Goal: Find specific page/section: Find specific page/section

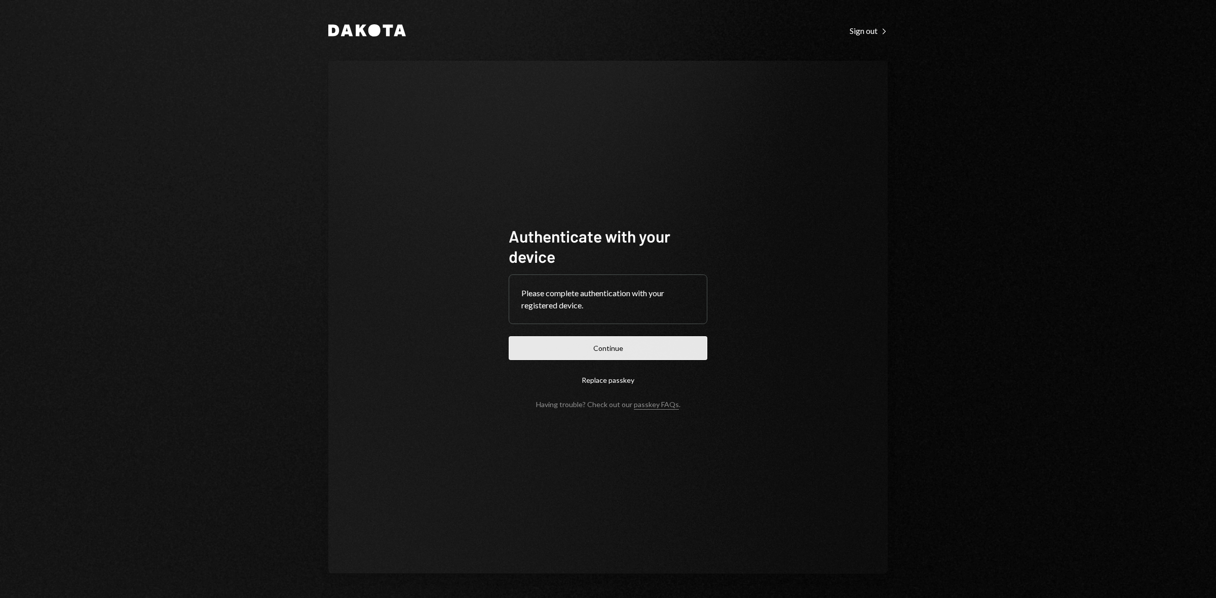
click at [627, 349] on button "Continue" at bounding box center [608, 348] width 199 height 24
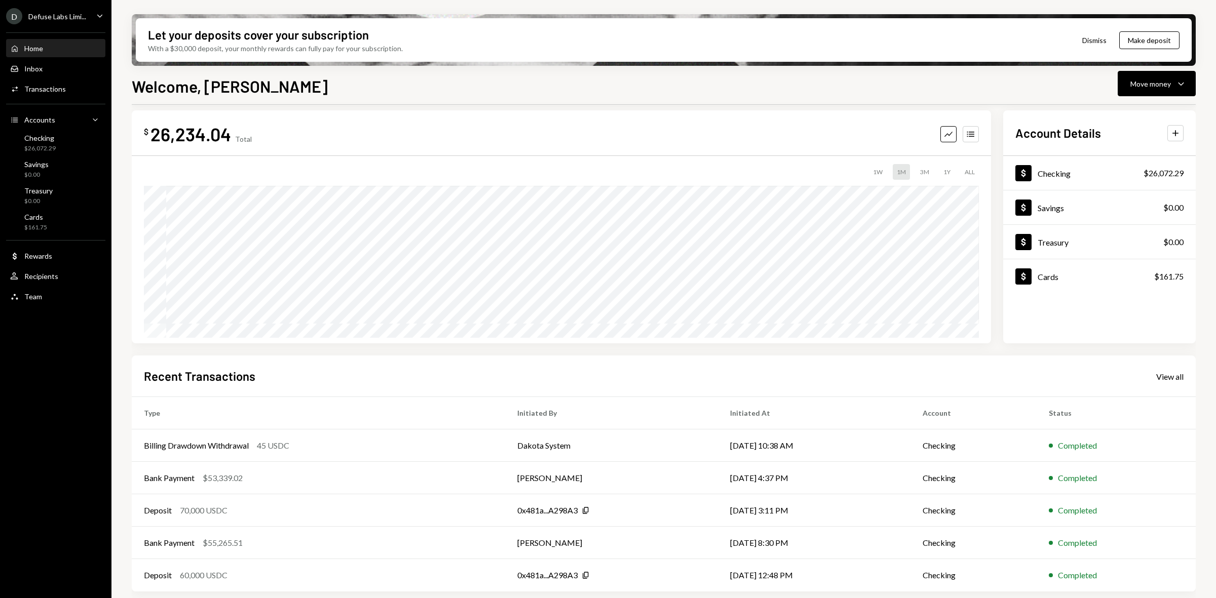
scroll to position [12, 0]
click at [54, 89] on div "Transactions" at bounding box center [45, 89] width 42 height 9
